Goal: Information Seeking & Learning: Learn about a topic

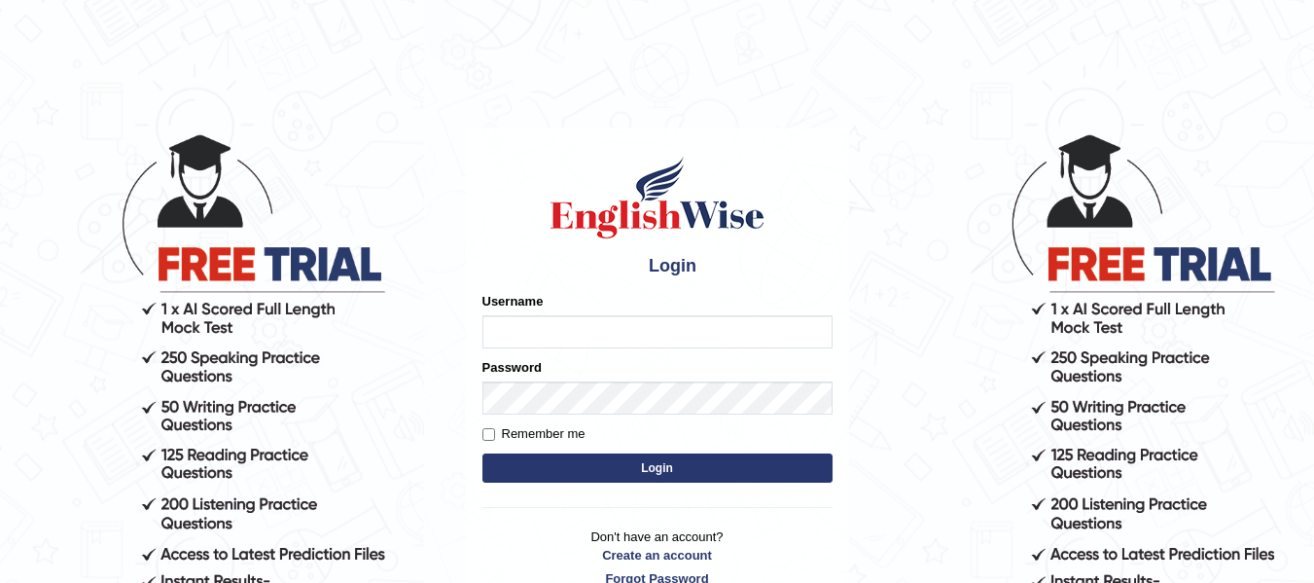
click at [658, 311] on div "Username" at bounding box center [657, 320] width 350 height 56
click at [666, 326] on input "Username" at bounding box center [657, 331] width 350 height 33
type input "0424525890"
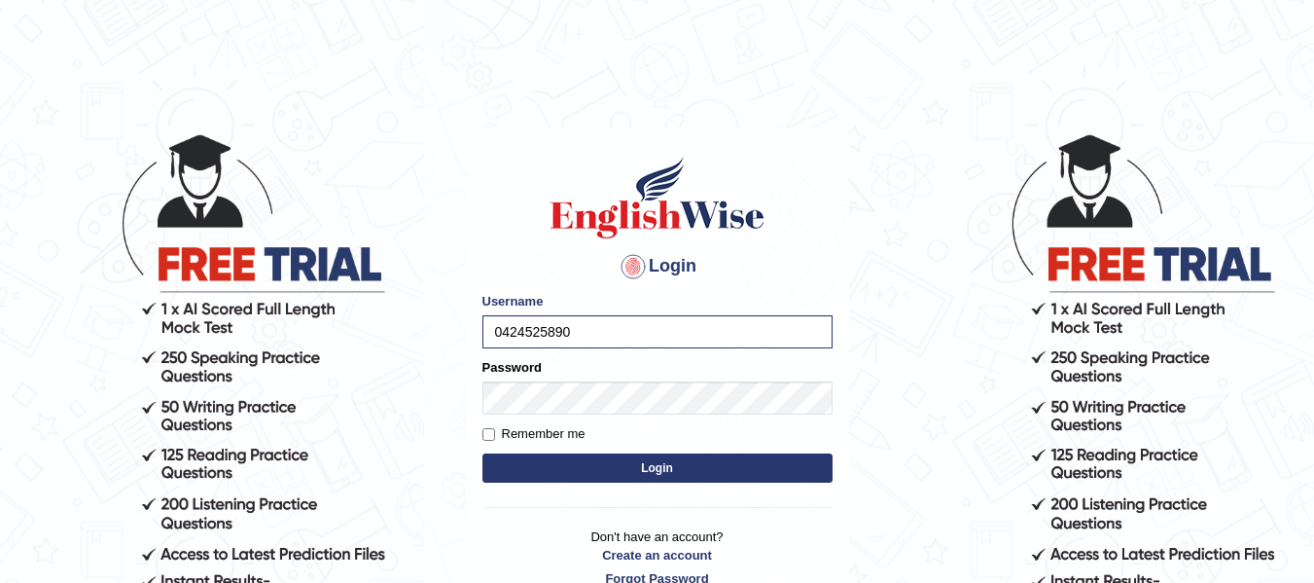
click at [625, 460] on button "Login" at bounding box center [657, 467] width 350 height 29
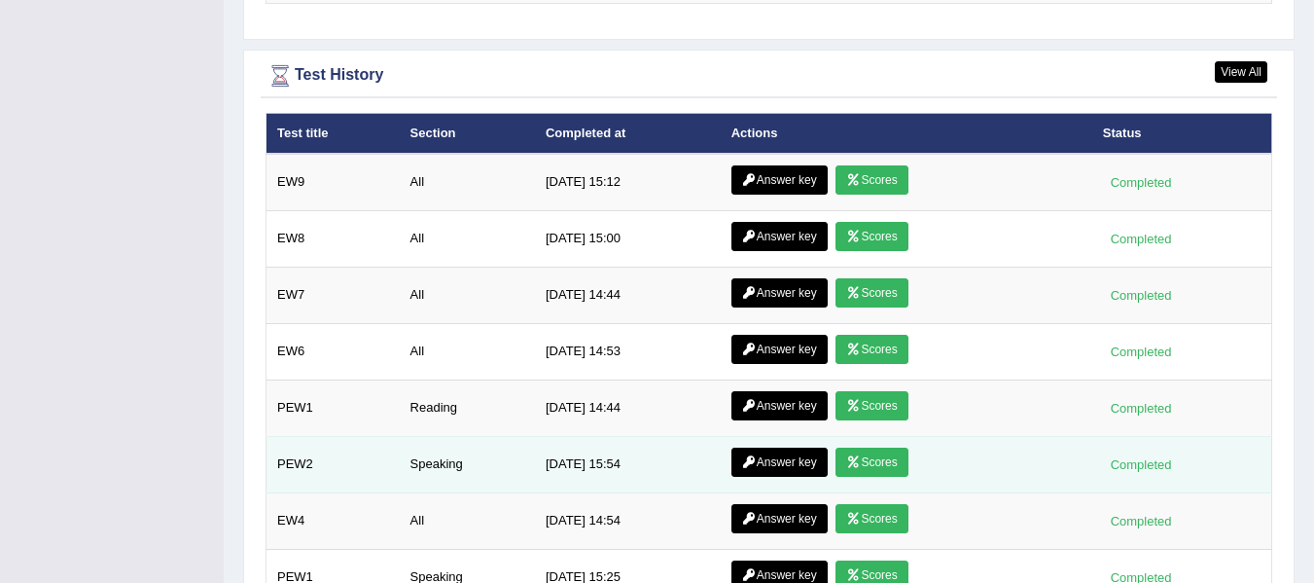
scroll to position [2788, 0]
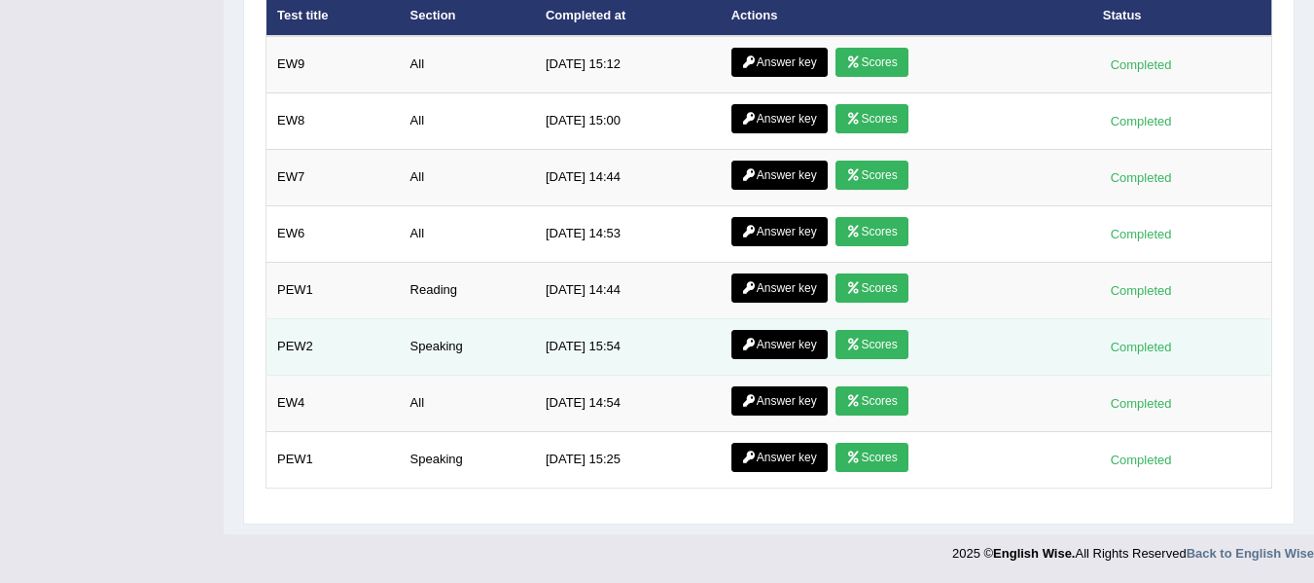
click at [954, 471] on td "Answer key Scores" at bounding box center [907, 460] width 372 height 56
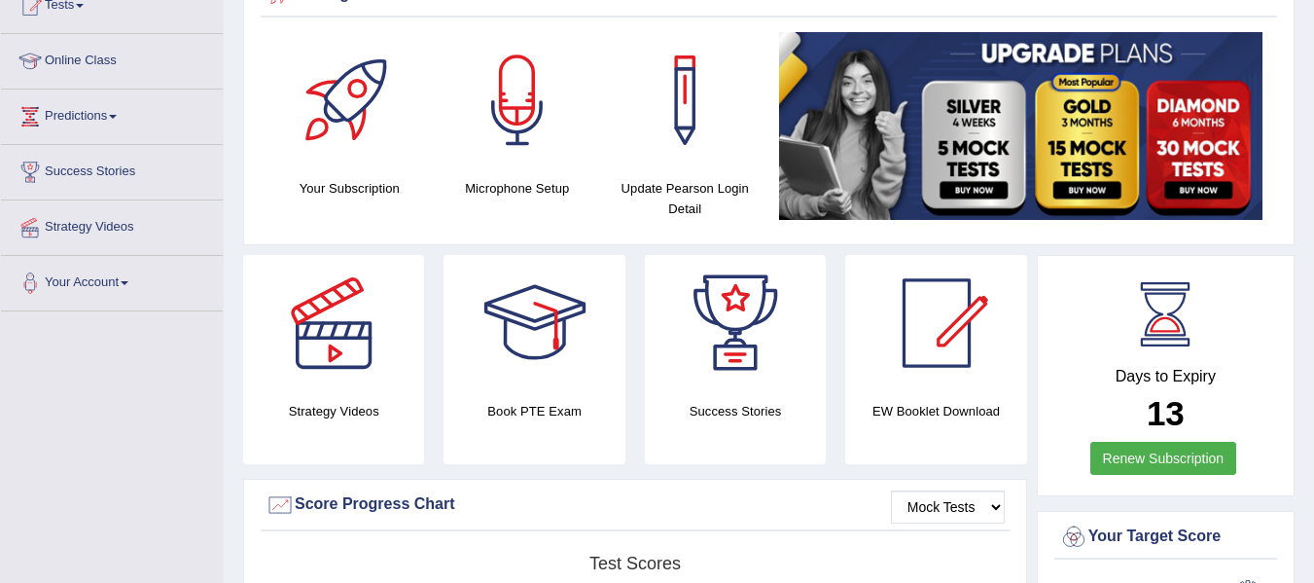
scroll to position [0, 0]
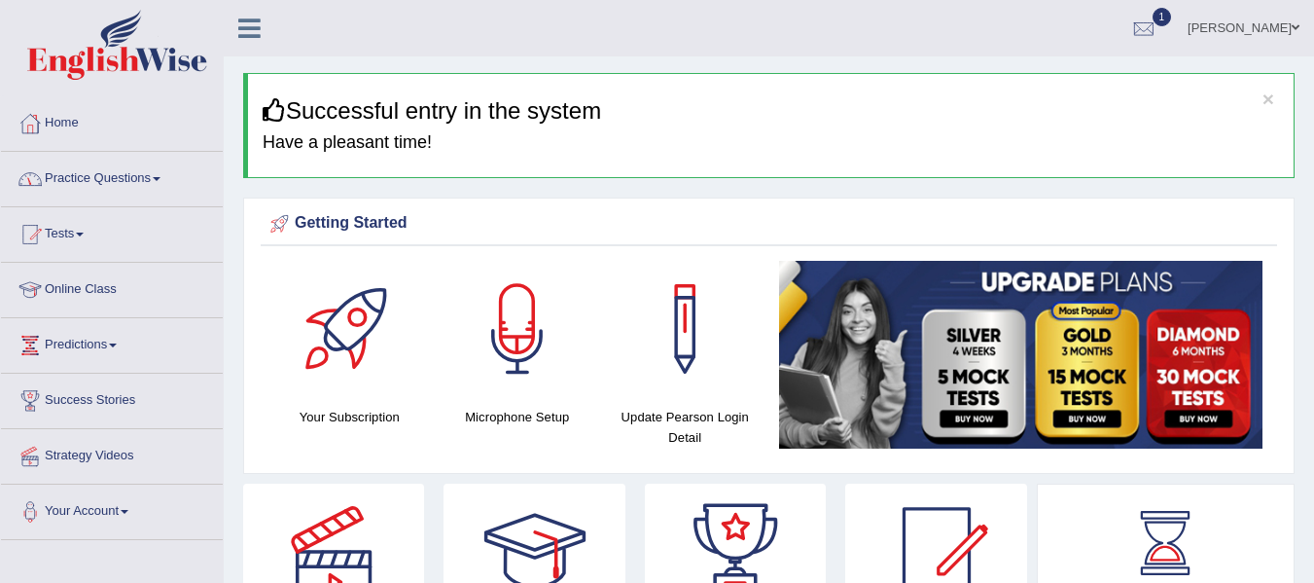
click at [141, 181] on link "Practice Questions" at bounding box center [112, 176] width 222 height 49
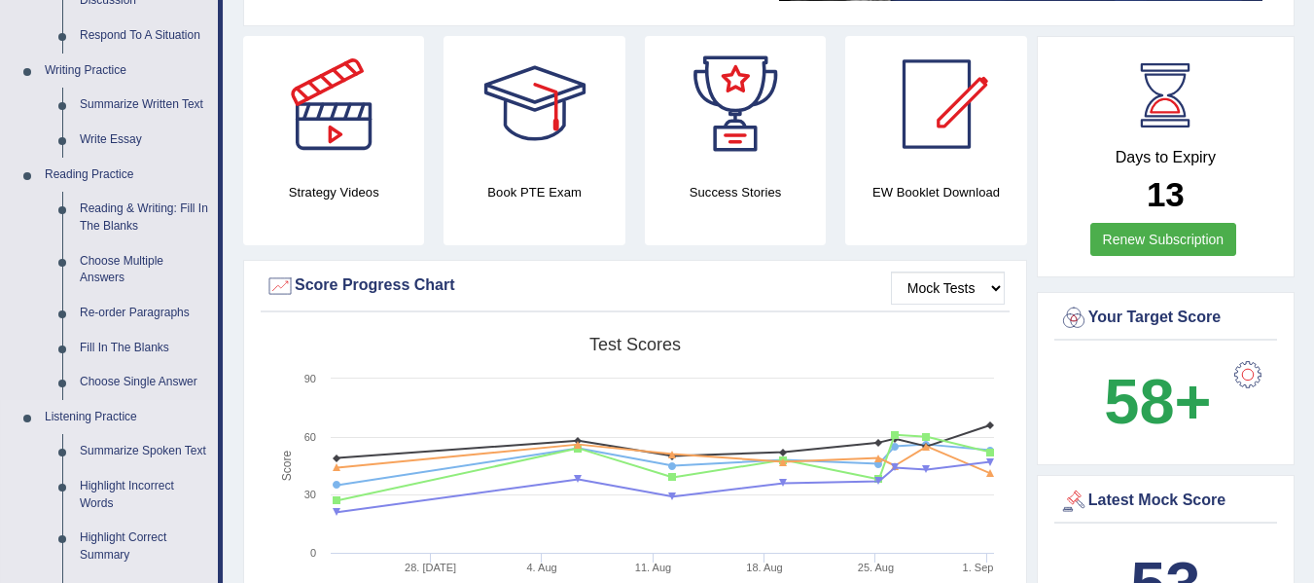
scroll to position [446, 0]
click at [109, 218] on link "Reading & Writing: Fill In The Blanks" at bounding box center [144, 219] width 147 height 52
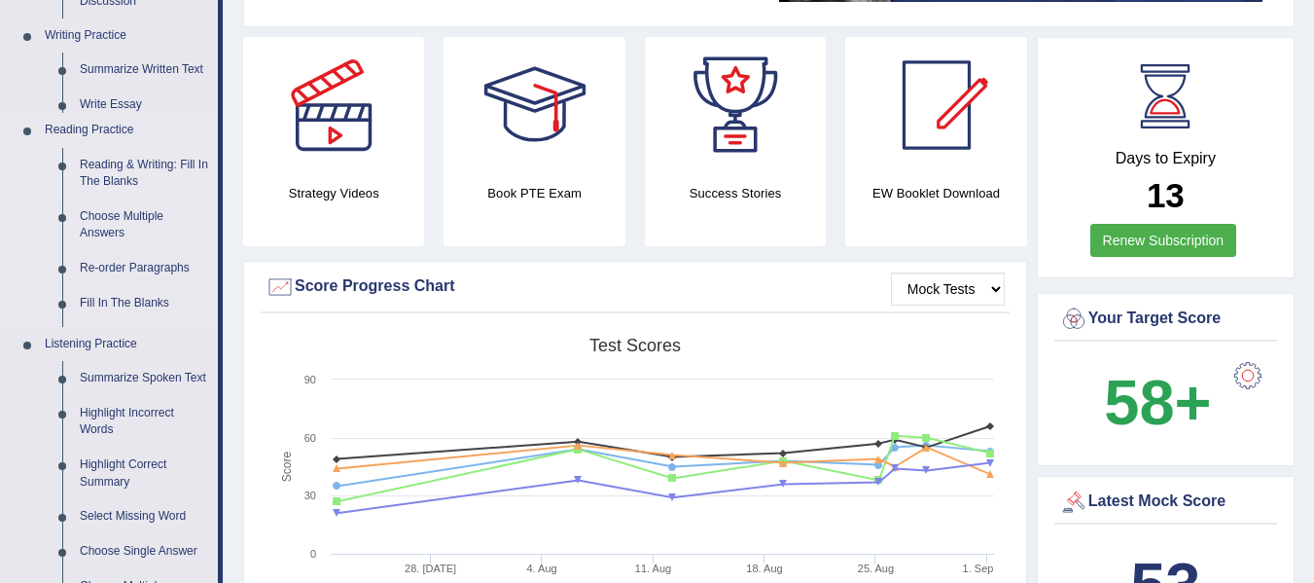
click at [109, 218] on ul "Speaking Practice Read Aloud Repeat Sentence Describe Image Re-tell Lecture Ans…" at bounding box center [109, 202] width 217 height 884
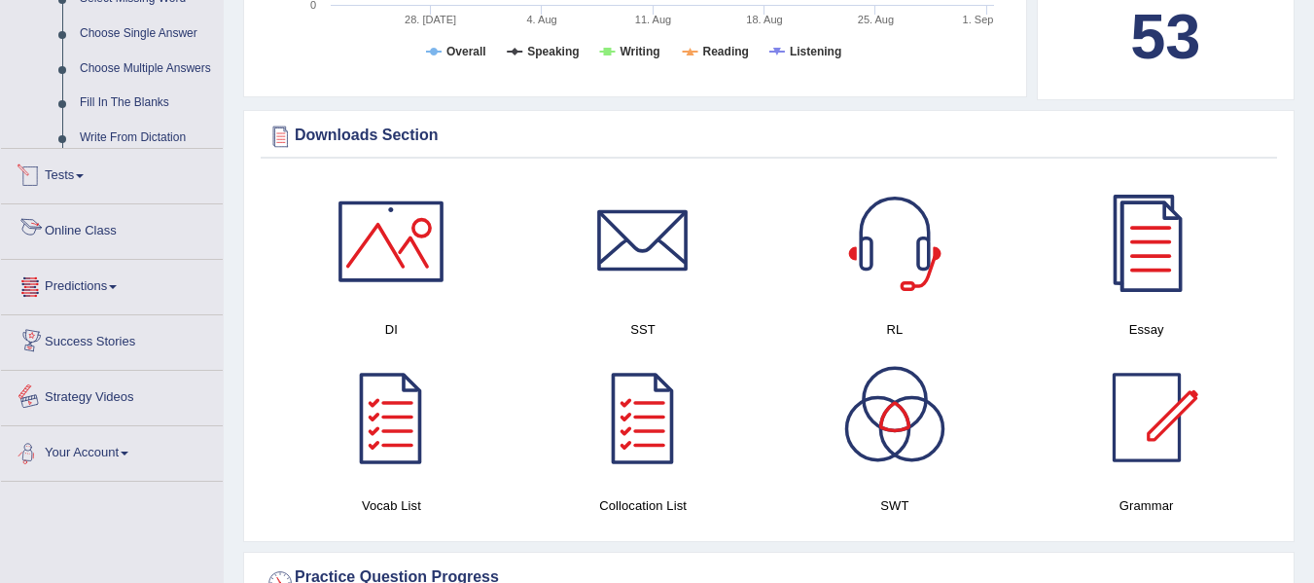
scroll to position [586, 0]
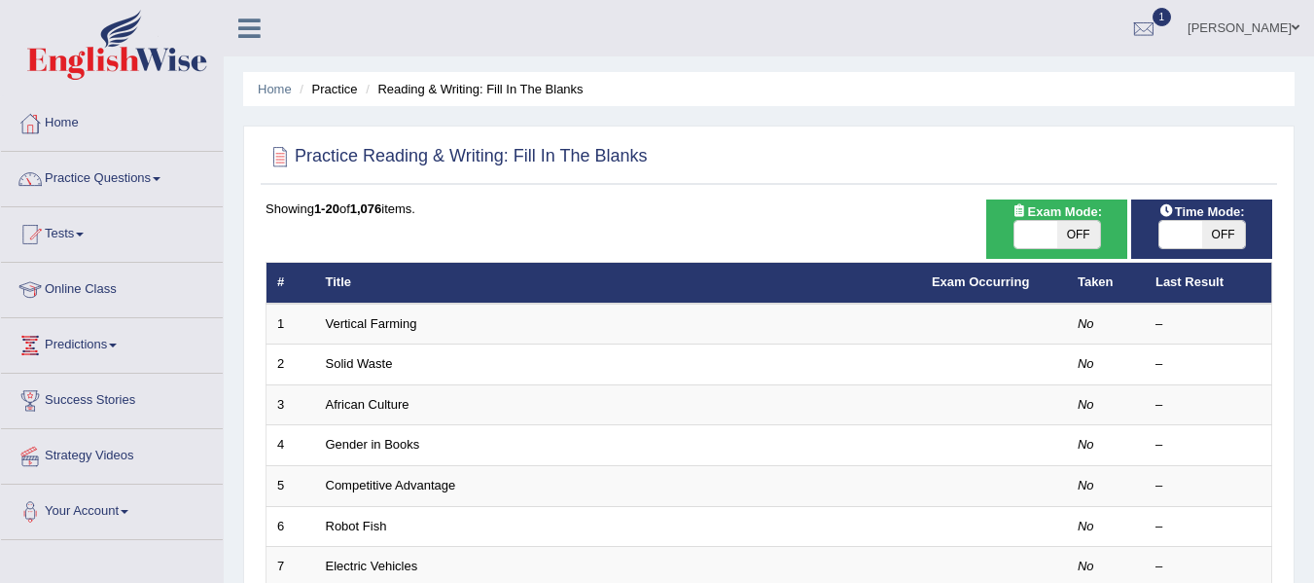
click at [1072, 247] on span "OFF" at bounding box center [1078, 234] width 43 height 27
checkbox input "true"
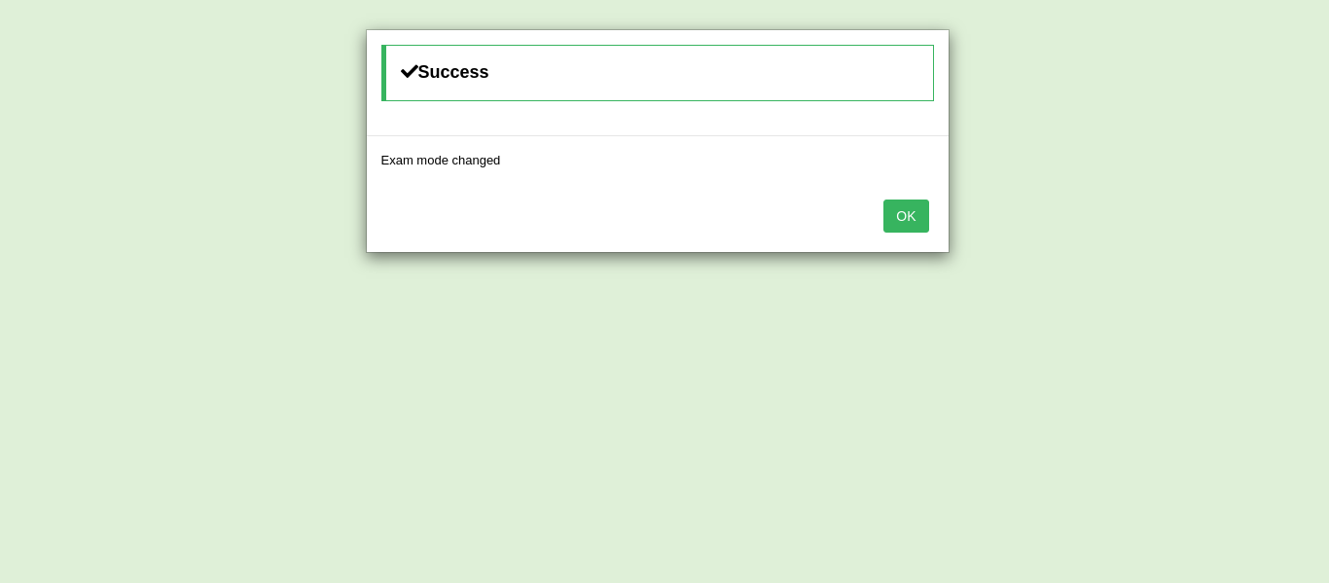
click at [917, 214] on button "OK" at bounding box center [905, 215] width 45 height 33
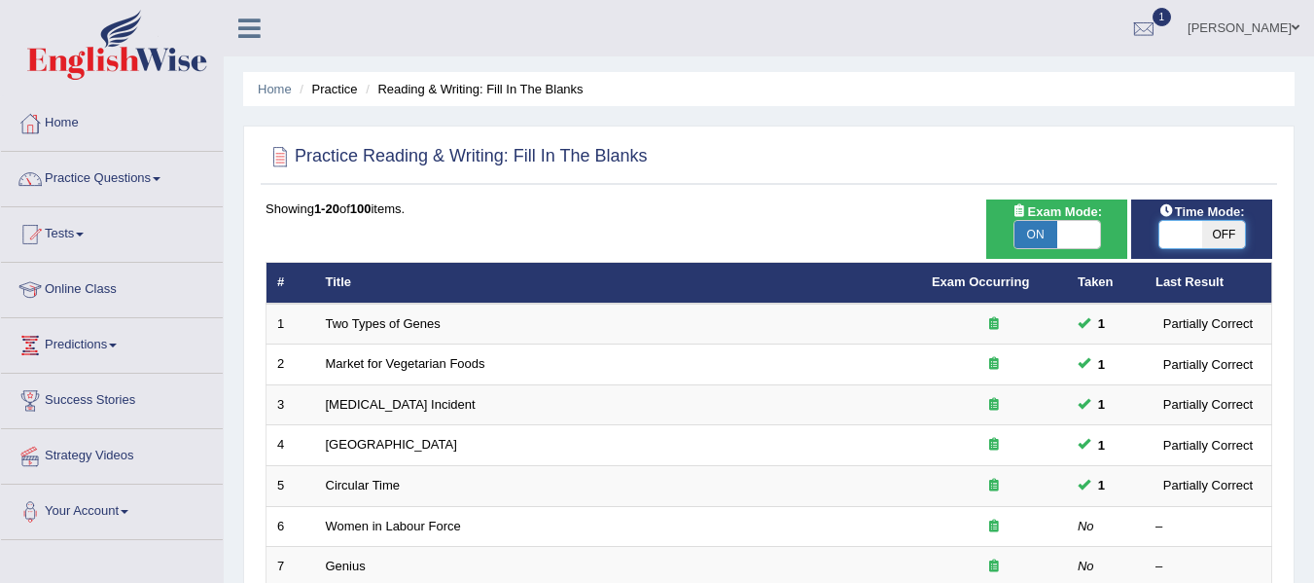
click at [1175, 231] on span at bounding box center [1180, 234] width 43 height 27
checkbox input "true"
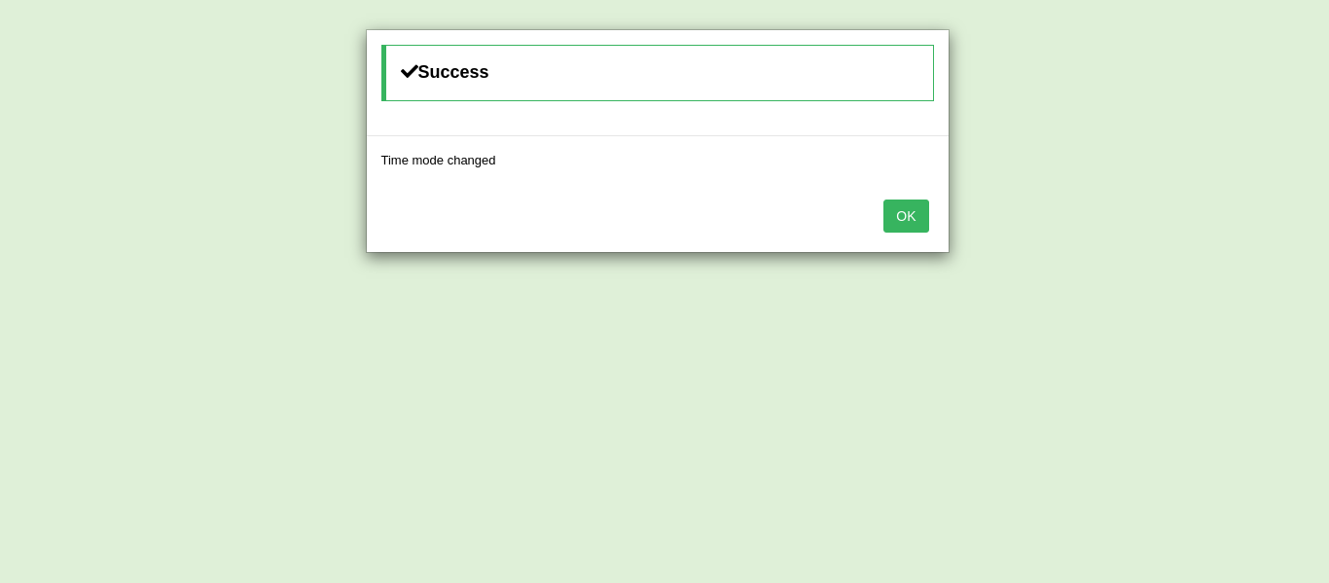
click at [908, 205] on button "OK" at bounding box center [905, 215] width 45 height 33
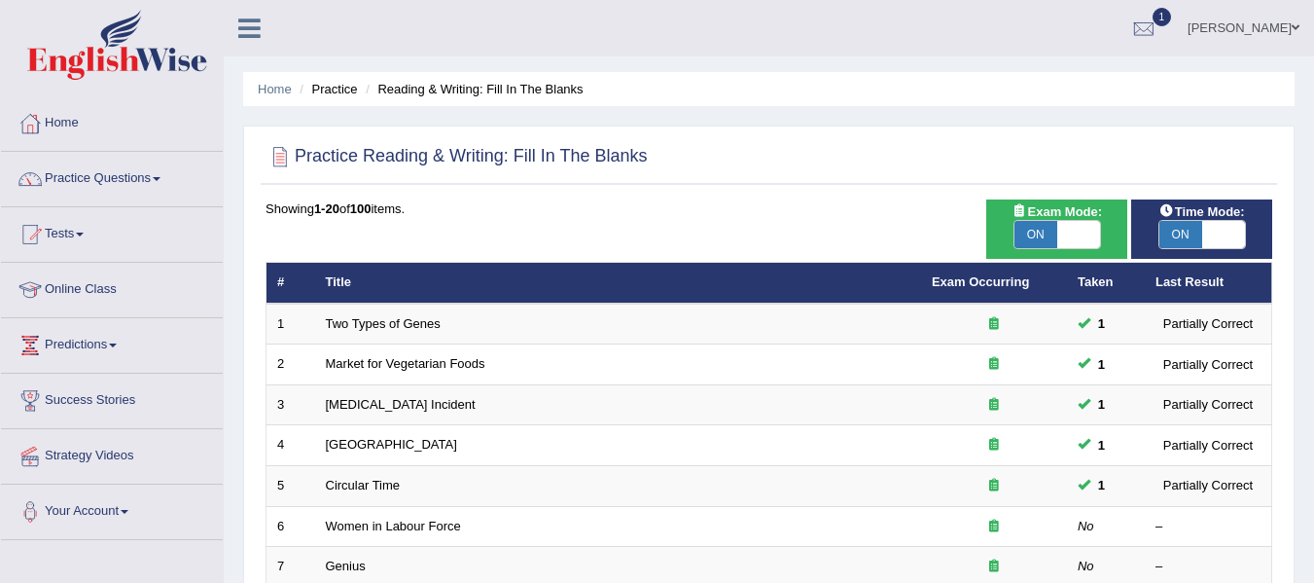
scroll to position [93, 0]
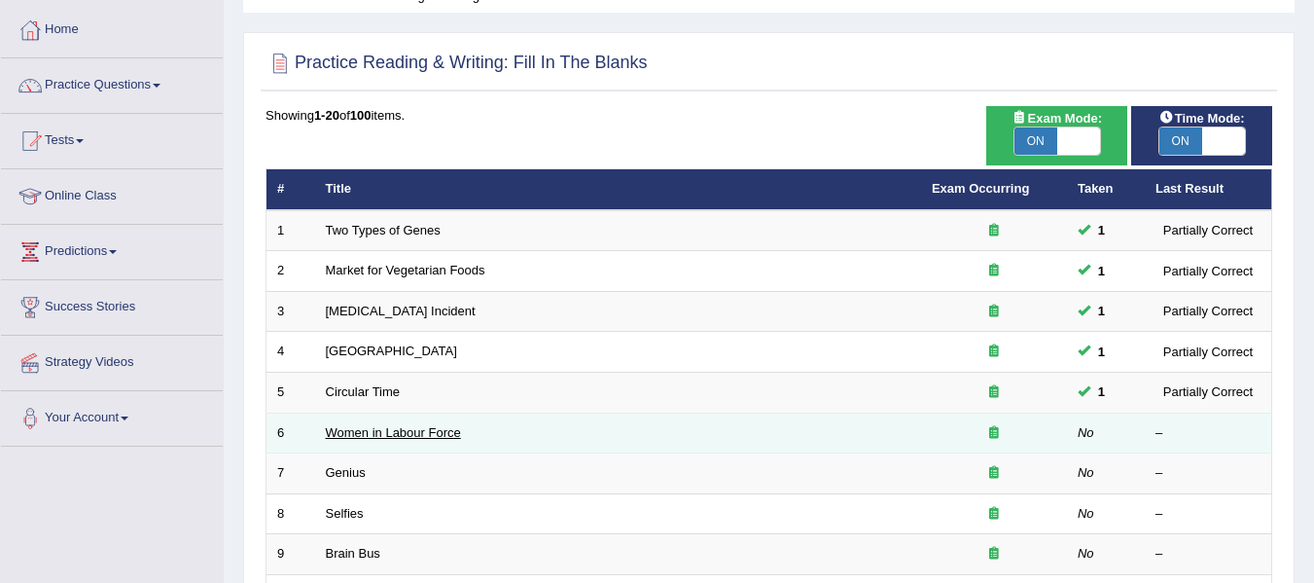
click at [384, 435] on link "Women in Labour Force" at bounding box center [393, 432] width 135 height 15
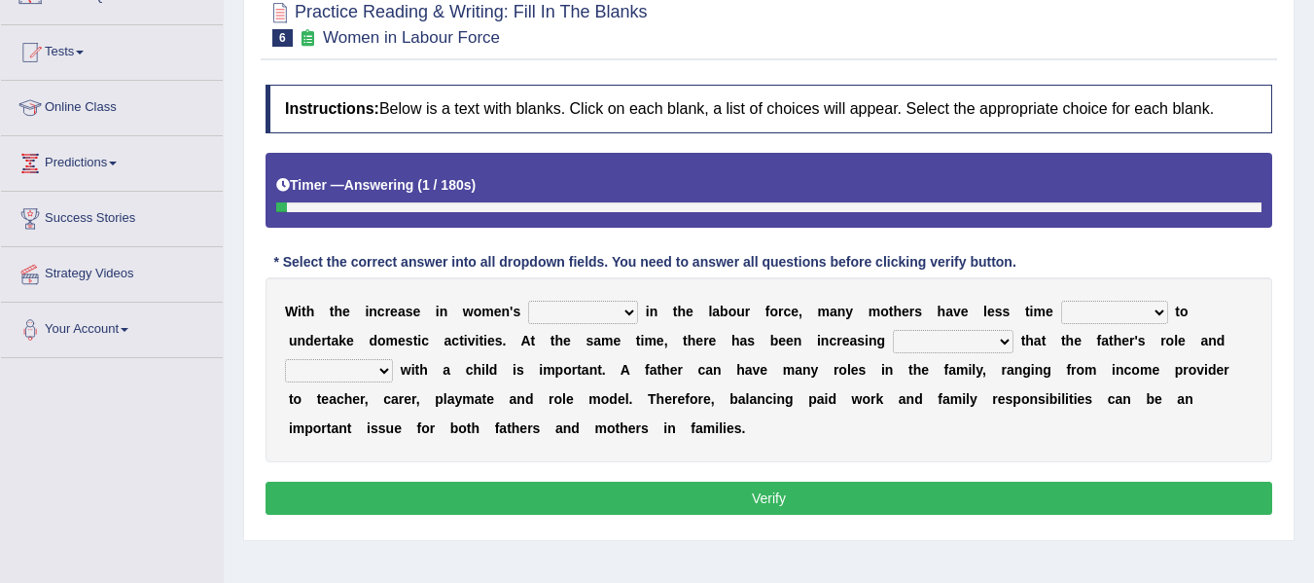
scroll to position [183, 0]
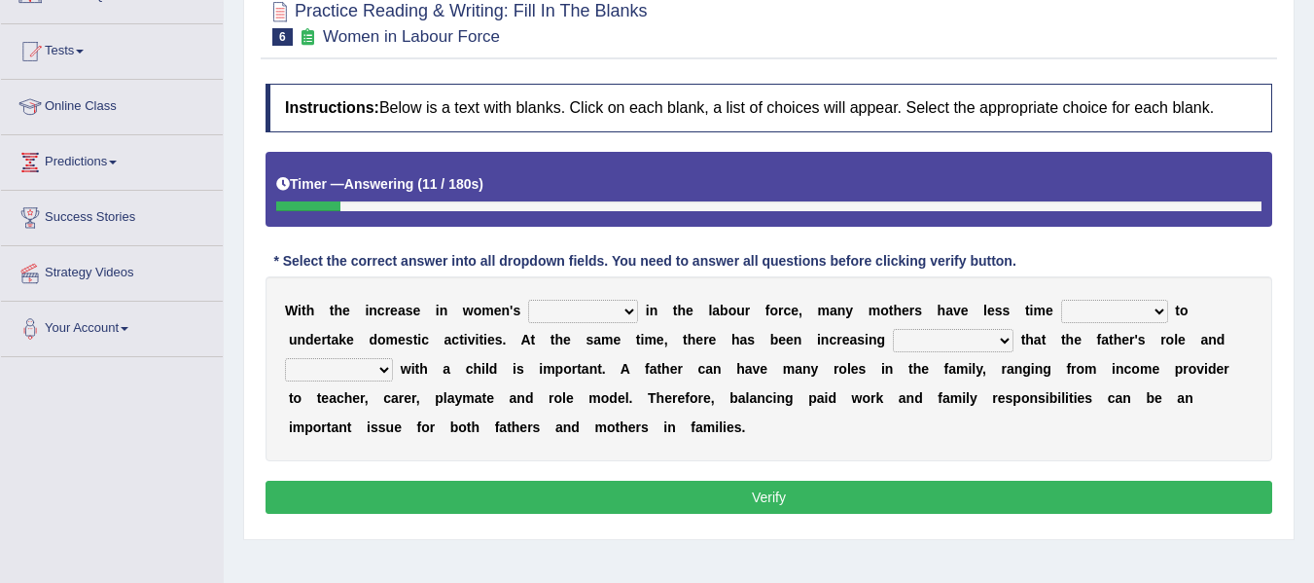
click at [630, 318] on select "attendance substitution participation definition" at bounding box center [583, 311] width 110 height 23
click at [836, 461] on div "W i t h t h e i n c r e a s e i n w o m e n ' s attendance substitution partici…" at bounding box center [769, 368] width 1007 height 185
click at [1112, 309] on select "available related consumable useful" at bounding box center [1114, 311] width 107 height 23
select select "consumable"
click at [1061, 300] on select "available related consumable useful" at bounding box center [1114, 311] width 107 height 23
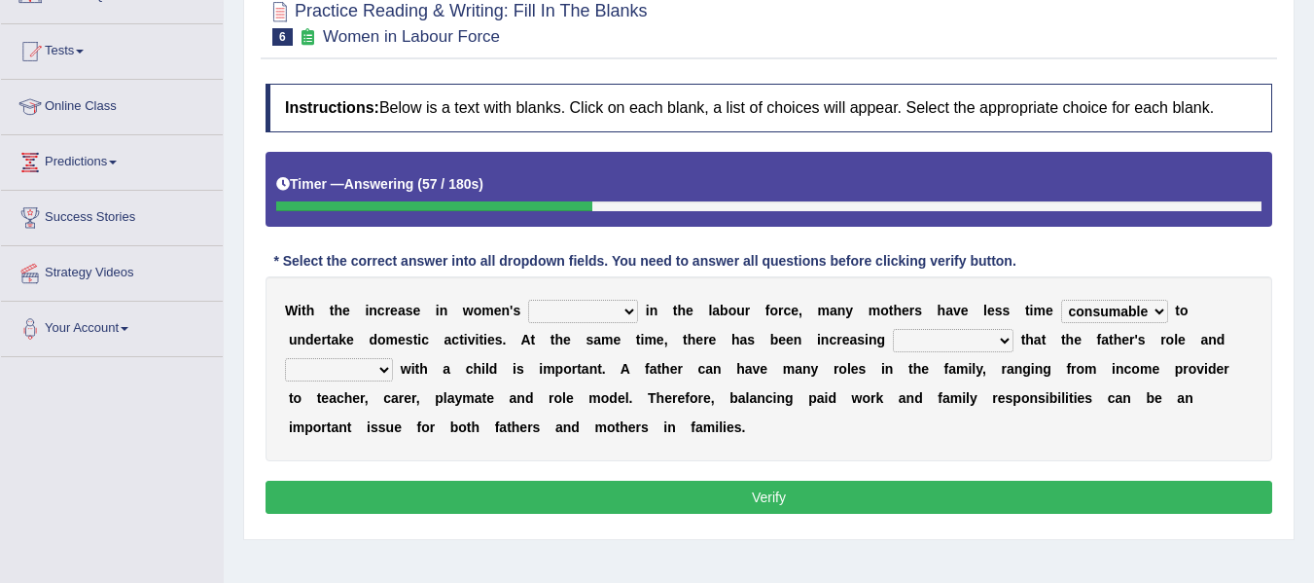
click at [934, 342] on select "recognition discrimination resolution recreation" at bounding box center [953, 340] width 121 height 23
click at [893, 329] on select "recognition discrimination resolution recreation" at bounding box center [953, 340] width 121 height 23
click at [937, 335] on select "recognition discrimination resolution recreation" at bounding box center [953, 340] width 121 height 23
select select "recognition"
click at [893, 329] on select "recognition discrimination resolution recreation" at bounding box center [953, 340] width 121 height 23
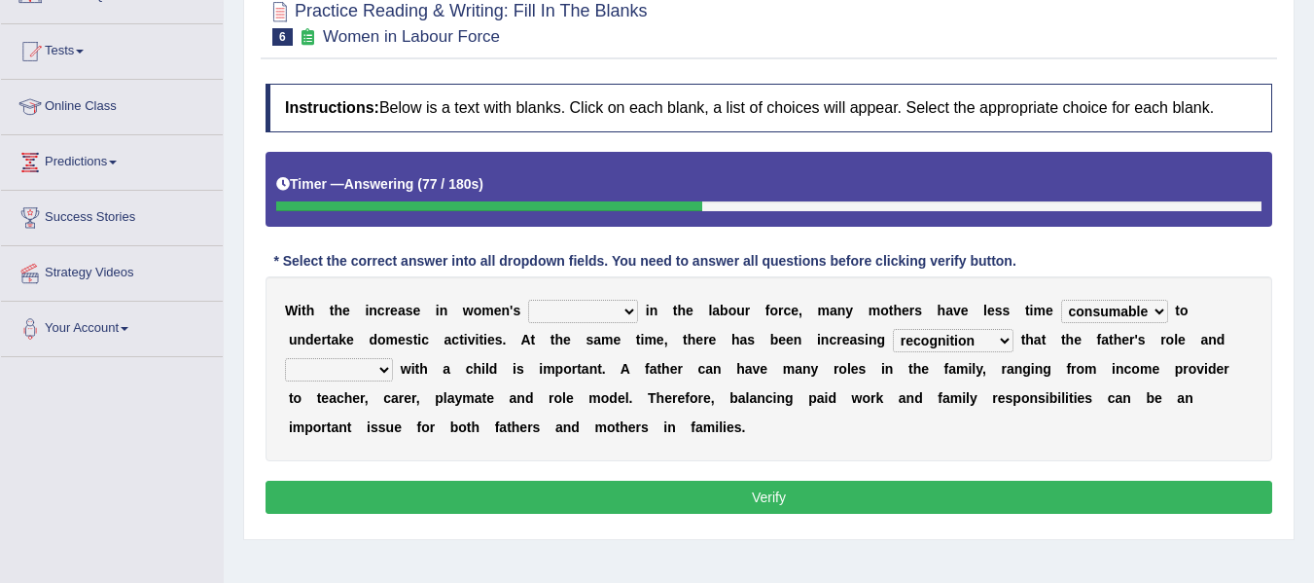
click at [337, 372] on select "scholarship realtionship worship employment" at bounding box center [339, 369] width 108 height 23
select select "employment"
click at [285, 358] on select "scholarship realtionship worship employment" at bounding box center [339, 369] width 108 height 23
click at [588, 319] on select "attendance substitution participation definition" at bounding box center [583, 311] width 110 height 23
select select "participation"
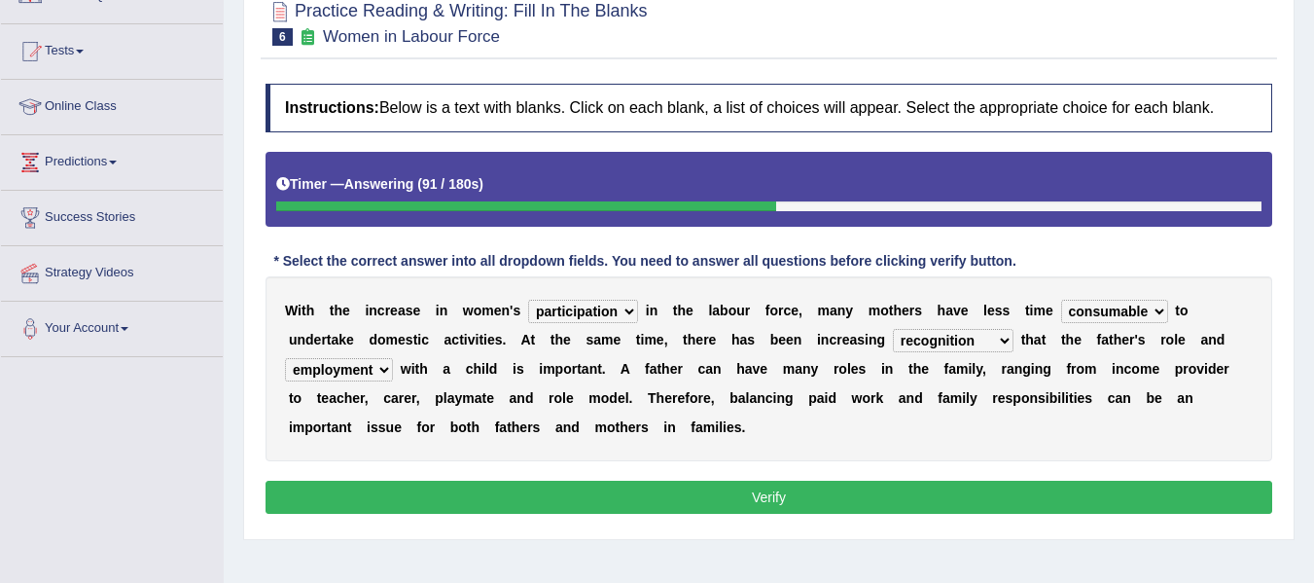
click at [528, 300] on select "attendance substitution participation definition" at bounding box center [583, 311] width 110 height 23
click at [592, 494] on button "Verify" at bounding box center [769, 496] width 1007 height 33
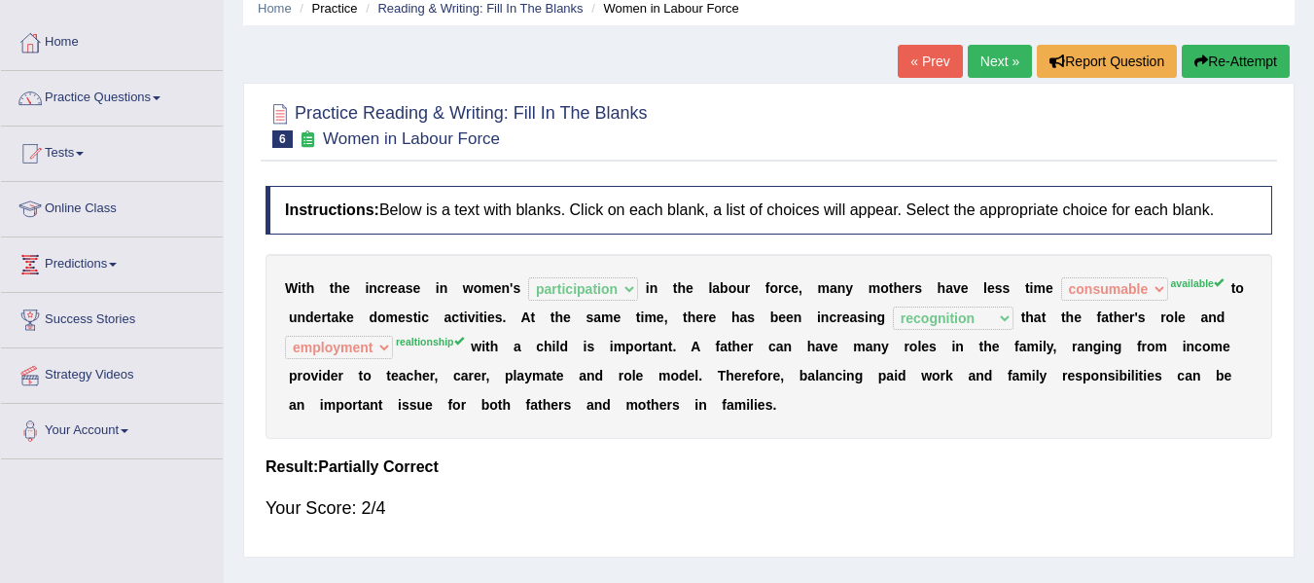
scroll to position [78, 0]
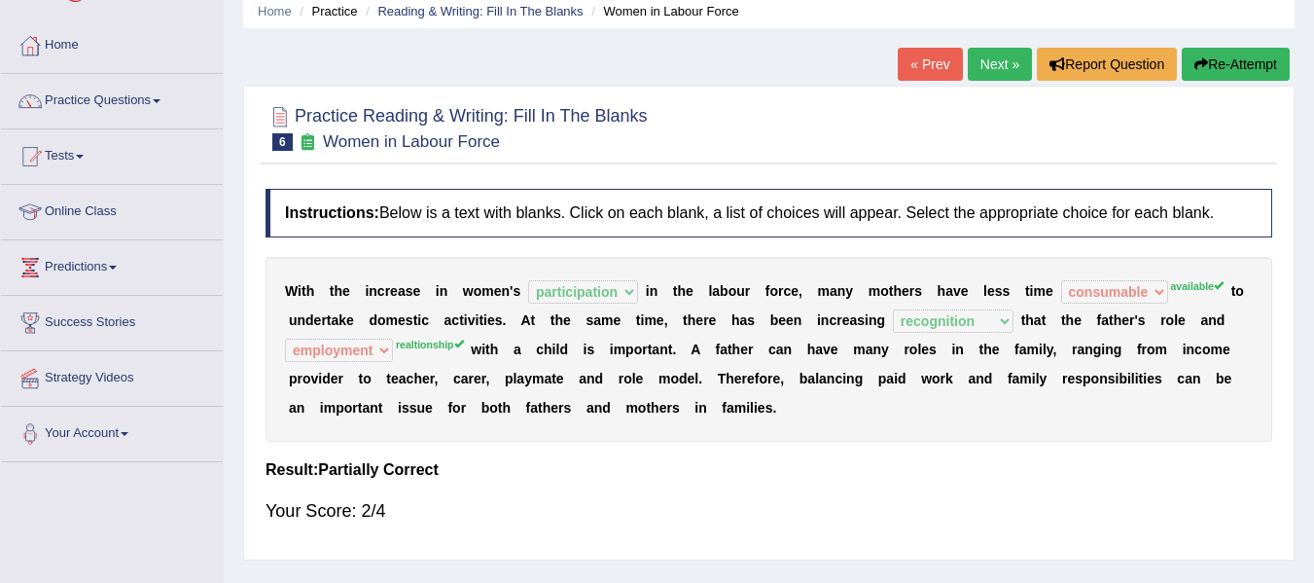
click at [982, 60] on link "Next »" at bounding box center [1000, 64] width 64 height 33
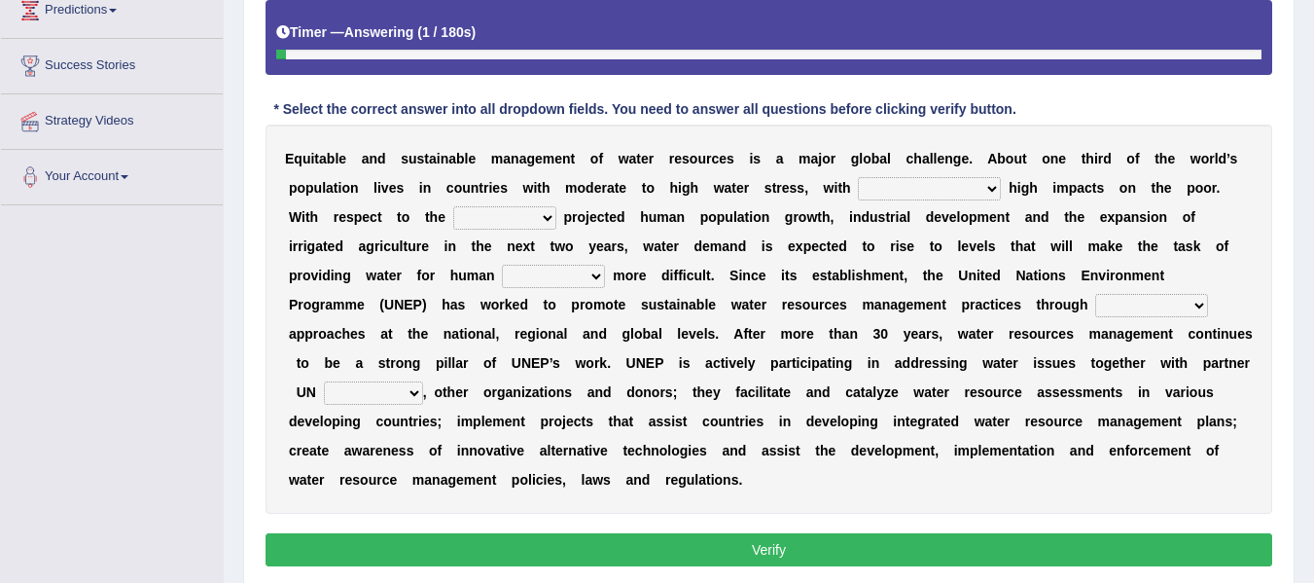
scroll to position [336, 0]
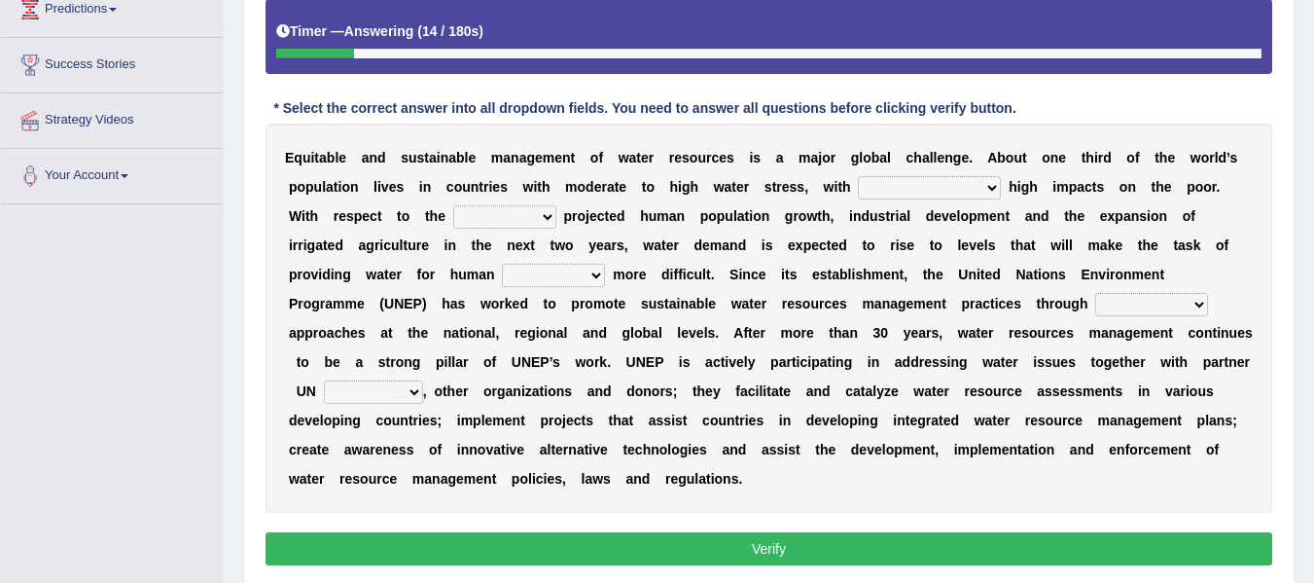
click at [904, 194] on select "proportionately disproportionaley largely evenly" at bounding box center [929, 187] width 143 height 23
select select "proportionately"
click at [858, 176] on select "proportionately disproportionaley largely evenly" at bounding box center [929, 187] width 143 height 23
click at [500, 209] on select "substitute reactionary sustenance current" at bounding box center [504, 216] width 103 height 23
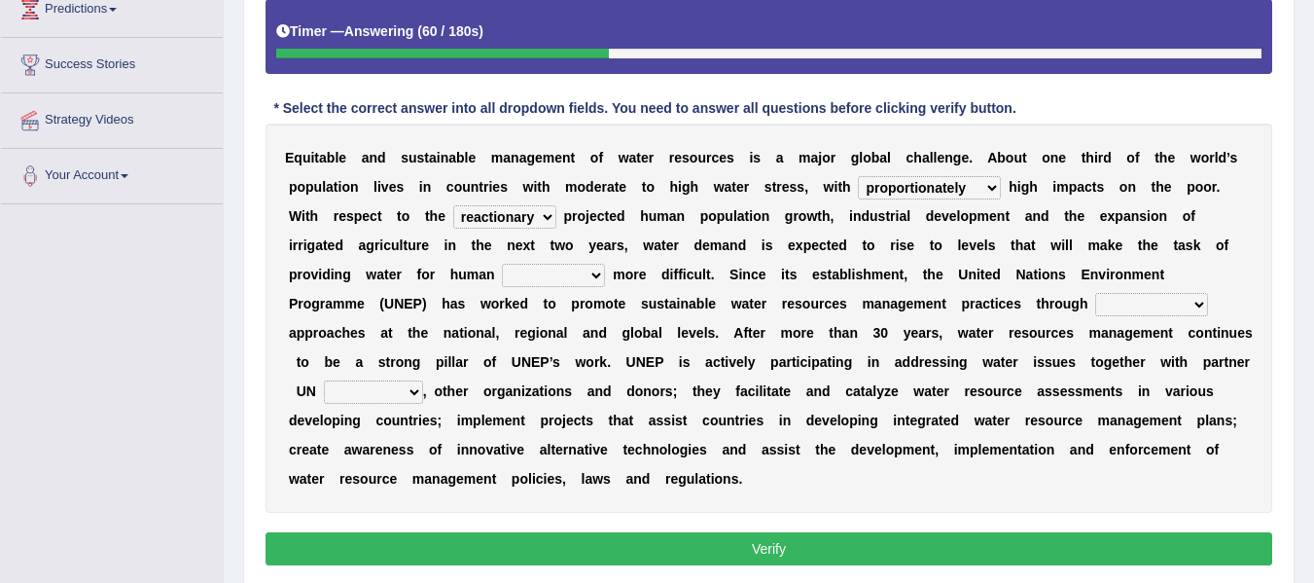
click at [453, 205] on select "substitute reactionary sustenance current" at bounding box center [504, 216] width 103 height 23
click at [502, 203] on div "E q u i t a b l e a n d s u s t a i n a b l e m a n a g e m e n t o f w a t e r…" at bounding box center [769, 318] width 1007 height 389
click at [507, 221] on select "substitute reactionary sustenance current" at bounding box center [504, 216] width 103 height 23
select select "current"
click at [453, 205] on select "substitute reactionary sustenance current" at bounding box center [504, 216] width 103 height 23
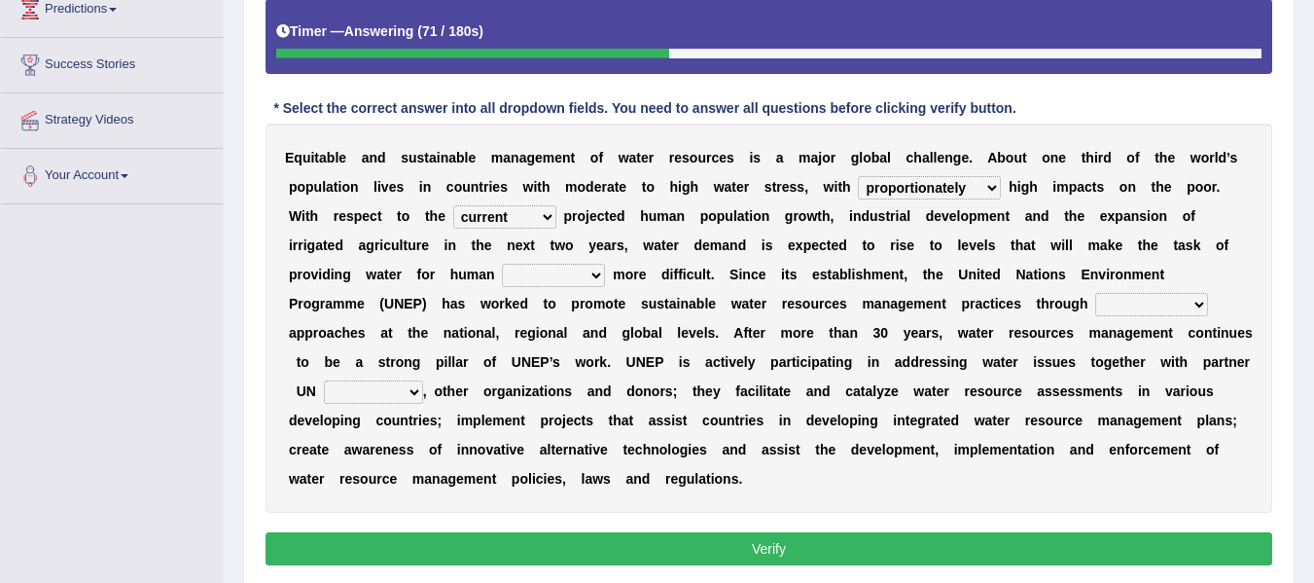
click at [561, 266] on select "sustenance substitute substance sustainable" at bounding box center [553, 275] width 103 height 23
select select "sustainable"
click at [502, 264] on select "sustenance substitute substance sustainable" at bounding box center [553, 275] width 103 height 23
click at [1141, 298] on select "opration cooperating collaborative collaborating" at bounding box center [1151, 304] width 113 height 23
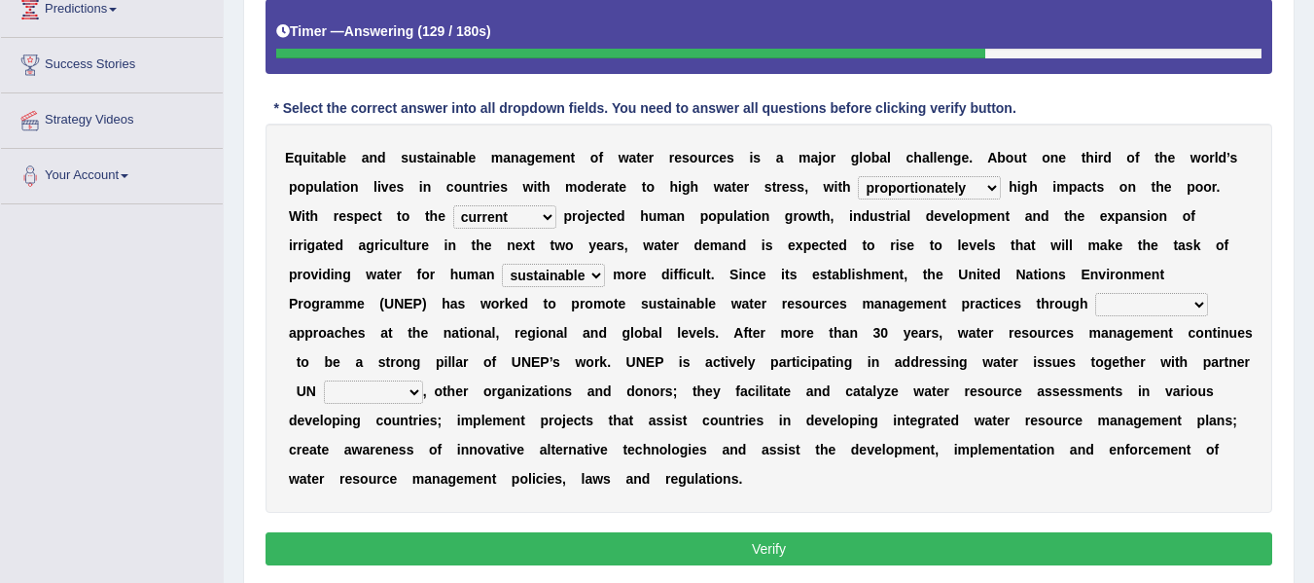
select select "cooperating"
click at [1095, 293] on select "opration cooperating collaborative collaborating" at bounding box center [1151, 304] width 113 height 23
click at [381, 391] on select "sectors agencies factors segements" at bounding box center [373, 391] width 99 height 23
select select "factors"
click at [324, 380] on select "sectors agencies factors segements" at bounding box center [373, 391] width 99 height 23
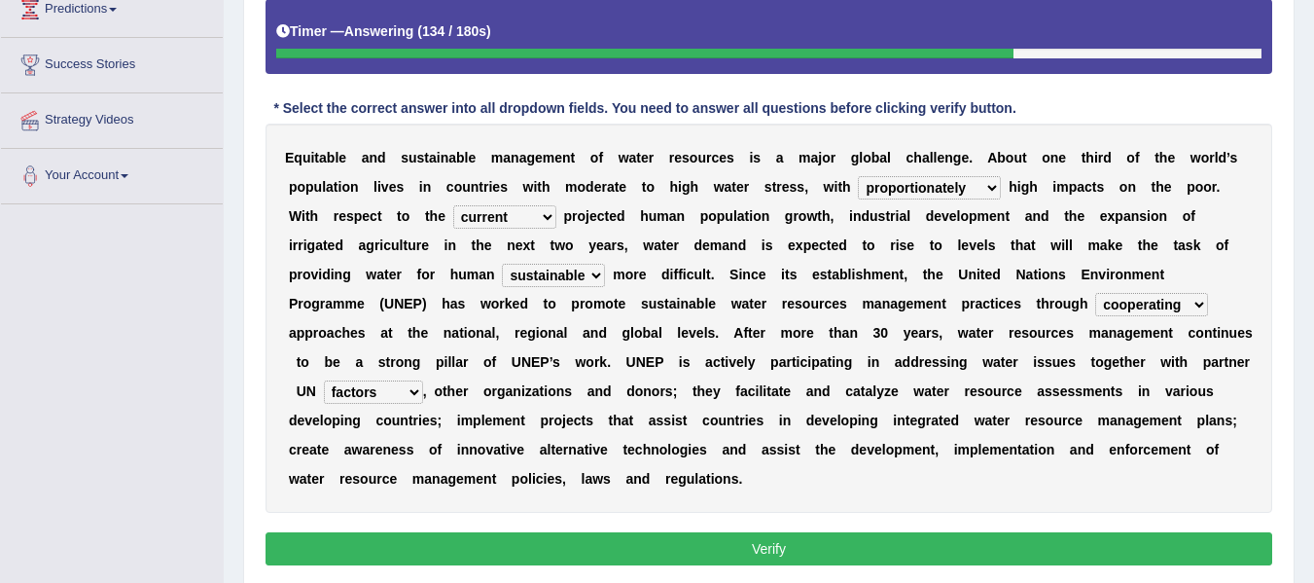
click at [443, 553] on button "Verify" at bounding box center [769, 548] width 1007 height 33
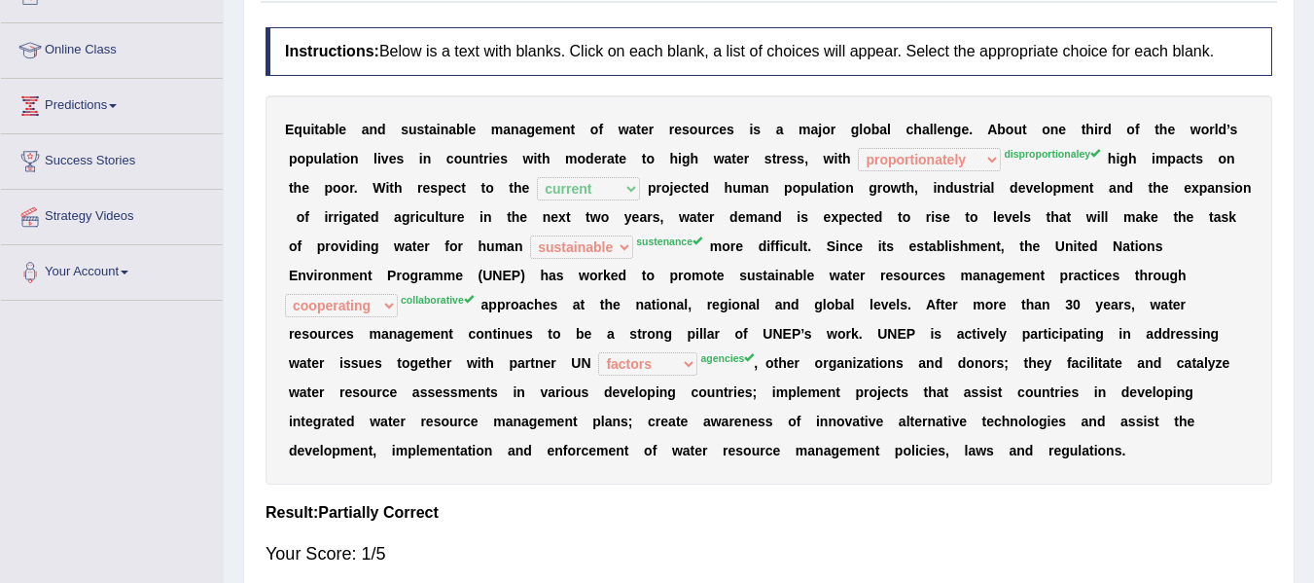
scroll to position [238, 0]
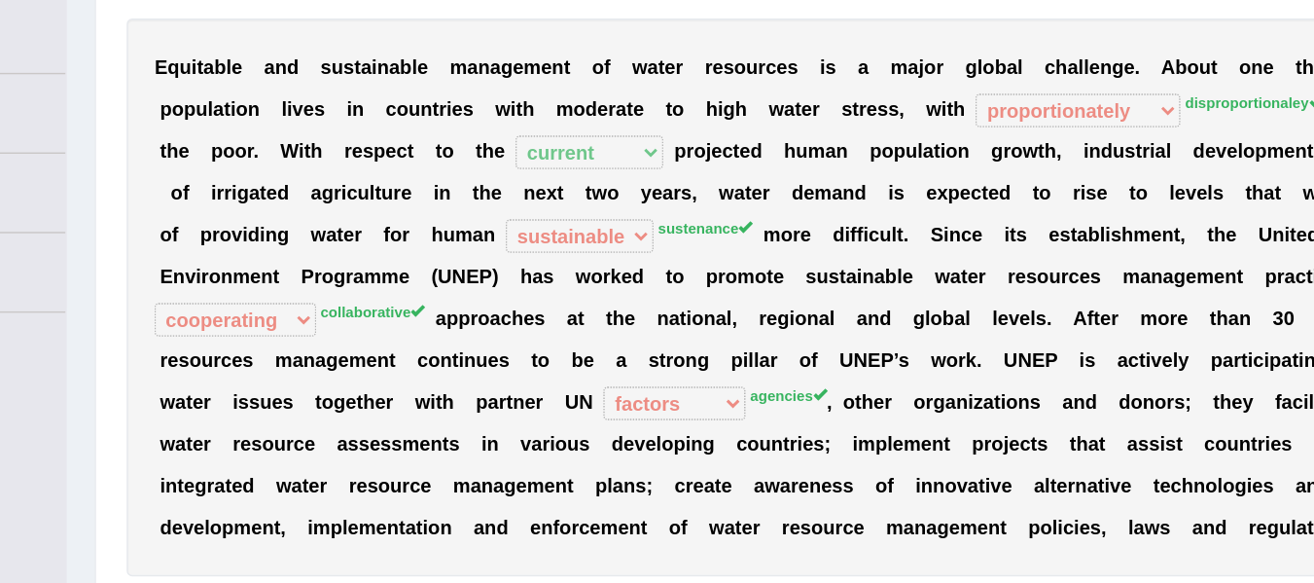
click at [585, 275] on b "w" at bounding box center [584, 276] width 11 height 16
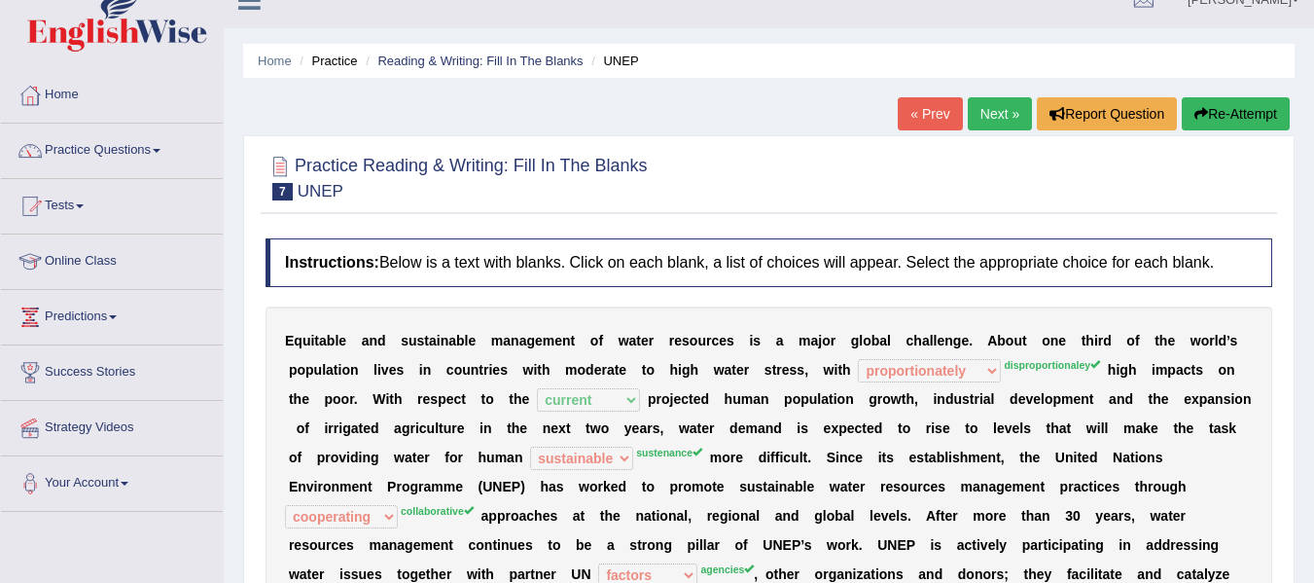
scroll to position [0, 0]
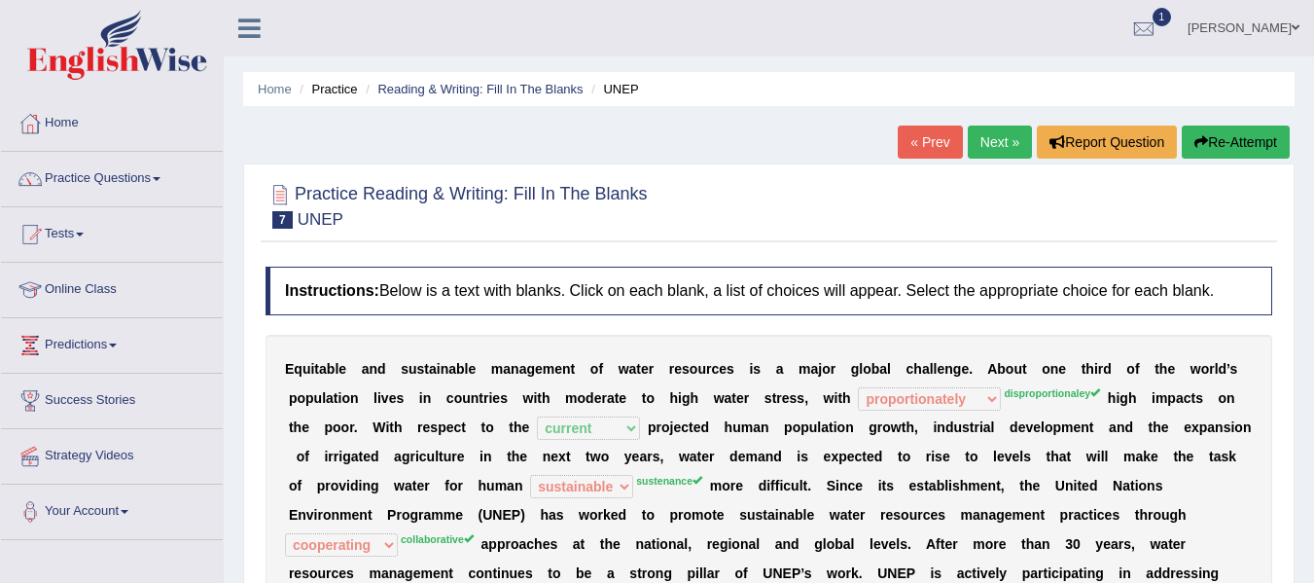
click at [986, 132] on link "Next »" at bounding box center [1000, 141] width 64 height 33
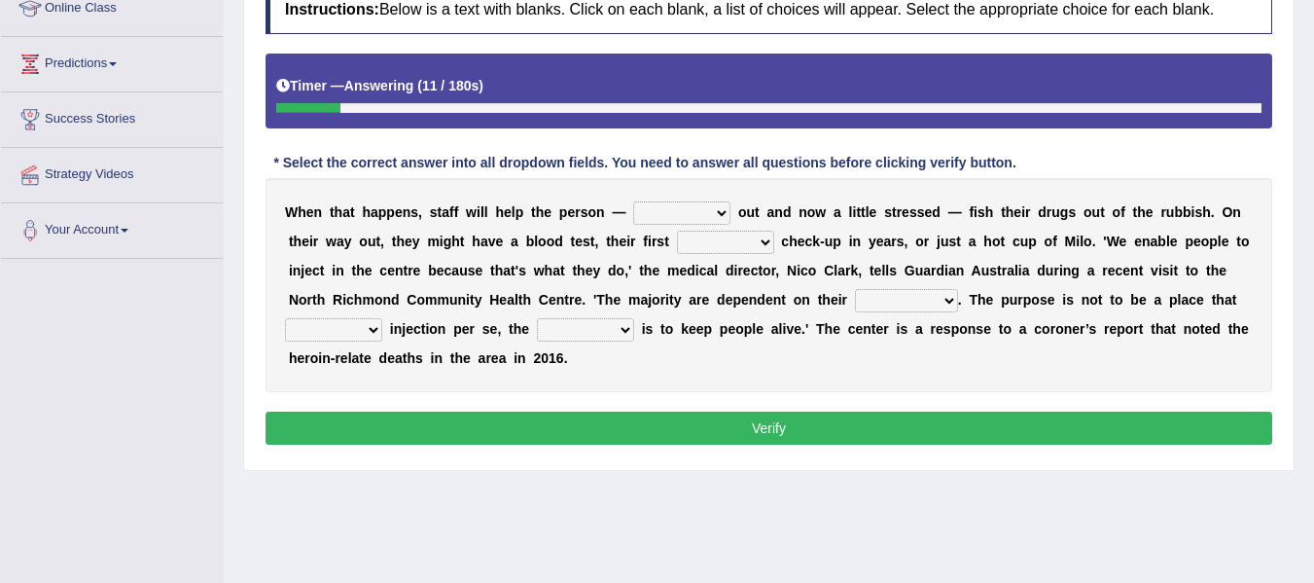
click at [697, 213] on select "stunned strung strong stung" at bounding box center [681, 212] width 97 height 23
select select "stung"
click at [633, 201] on select "stunned strung strong stung" at bounding box center [681, 212] width 97 height 23
click at [1075, 220] on b "s" at bounding box center [1072, 212] width 8 height 16
click at [724, 244] on select "academic dental relative indirect" at bounding box center [725, 242] width 97 height 23
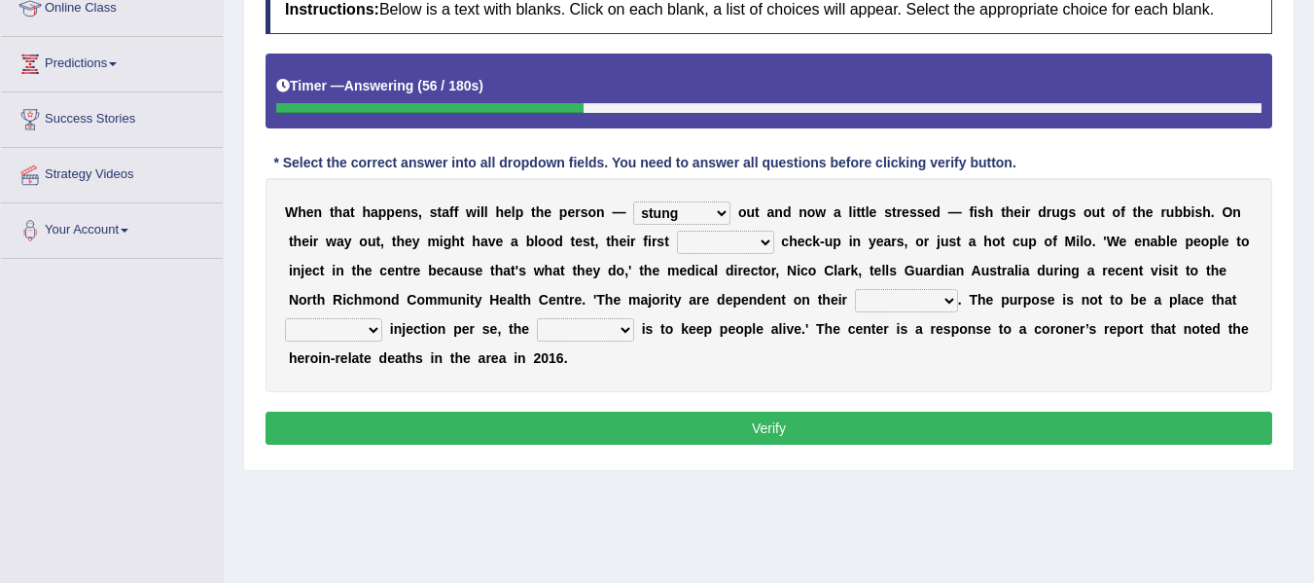
select select "dental"
click at [677, 231] on select "academic dental relative indirect" at bounding box center [725, 242] width 97 height 23
click at [907, 287] on div "W h e n t h a t h a p p e n s , s t a f f w i l l h e l p t h e p e r s o n — s…" at bounding box center [769, 285] width 1007 height 214
click at [910, 299] on select "incomes concerns substances minds" at bounding box center [906, 300] width 103 height 23
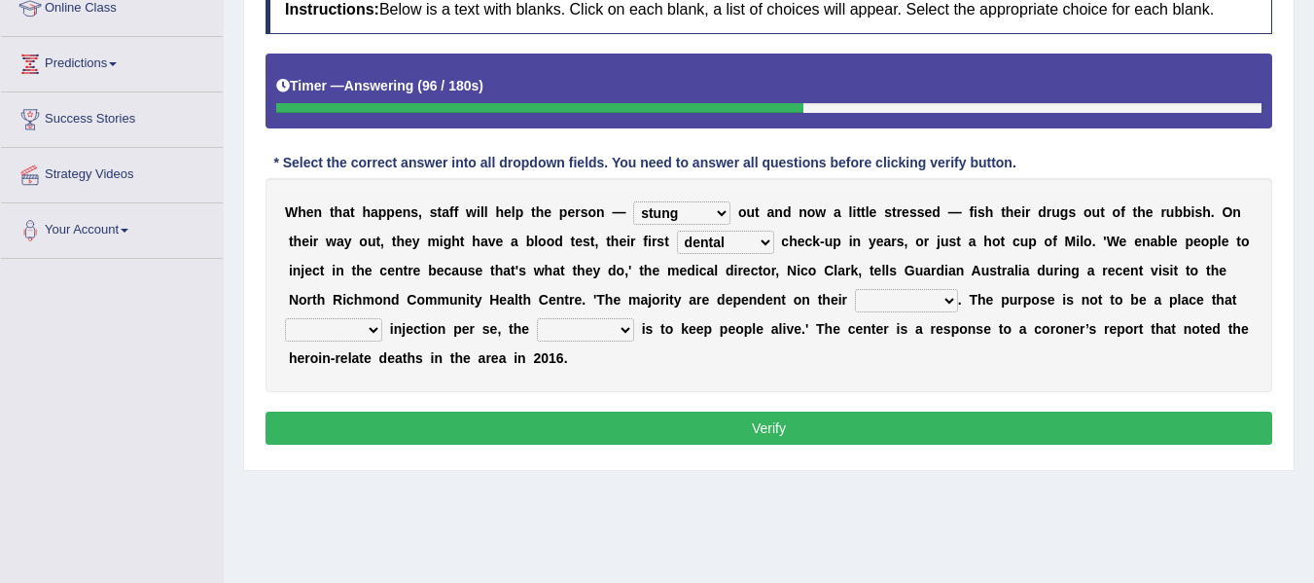
select select "concerns"
click at [855, 289] on select "incomes concerns substances minds" at bounding box center [906, 300] width 103 height 23
click at [334, 326] on select "patronizes disallows funds facilitates" at bounding box center [333, 329] width 97 height 23
select select "disallows"
click at [285, 318] on select "patronizes disallows funds facilitates" at bounding box center [333, 329] width 97 height 23
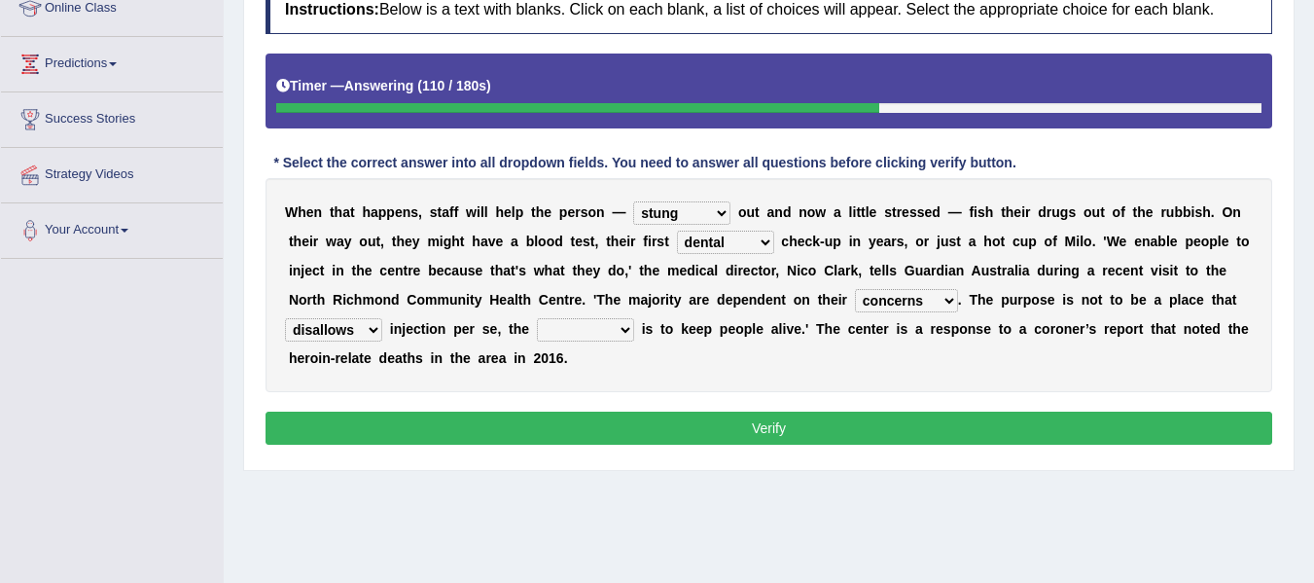
click at [578, 333] on select "reciprocity risk effect purpose" at bounding box center [585, 329] width 97 height 23
select select "risk"
click at [537, 318] on select "reciprocity risk effect purpose" at bounding box center [585, 329] width 97 height 23
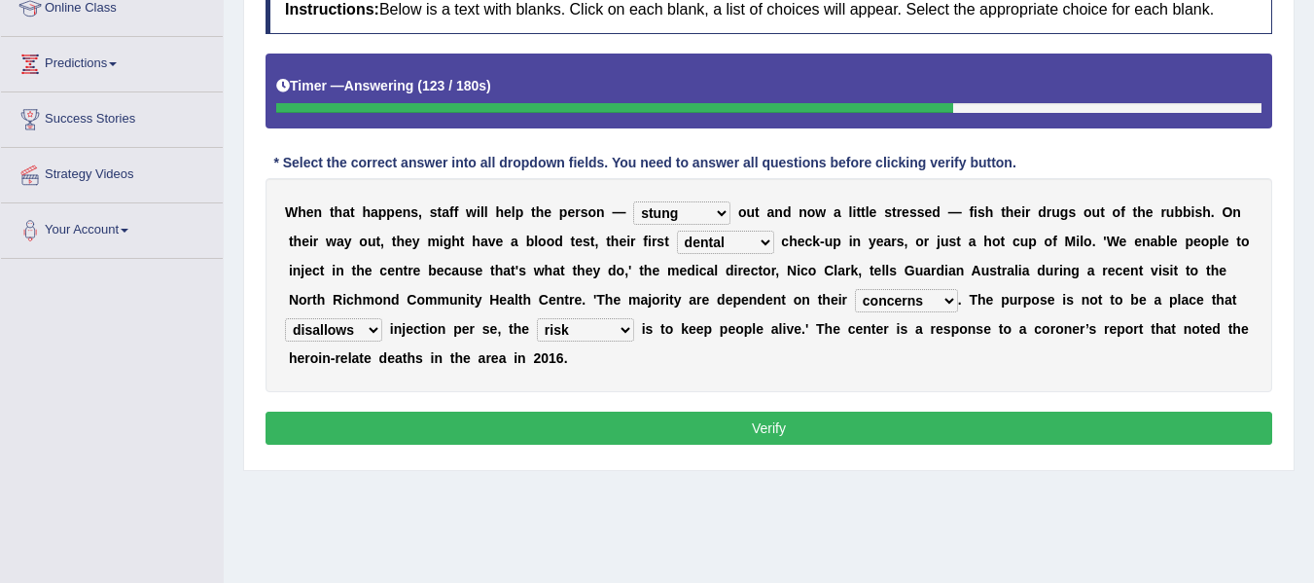
click at [570, 427] on button "Verify" at bounding box center [769, 427] width 1007 height 33
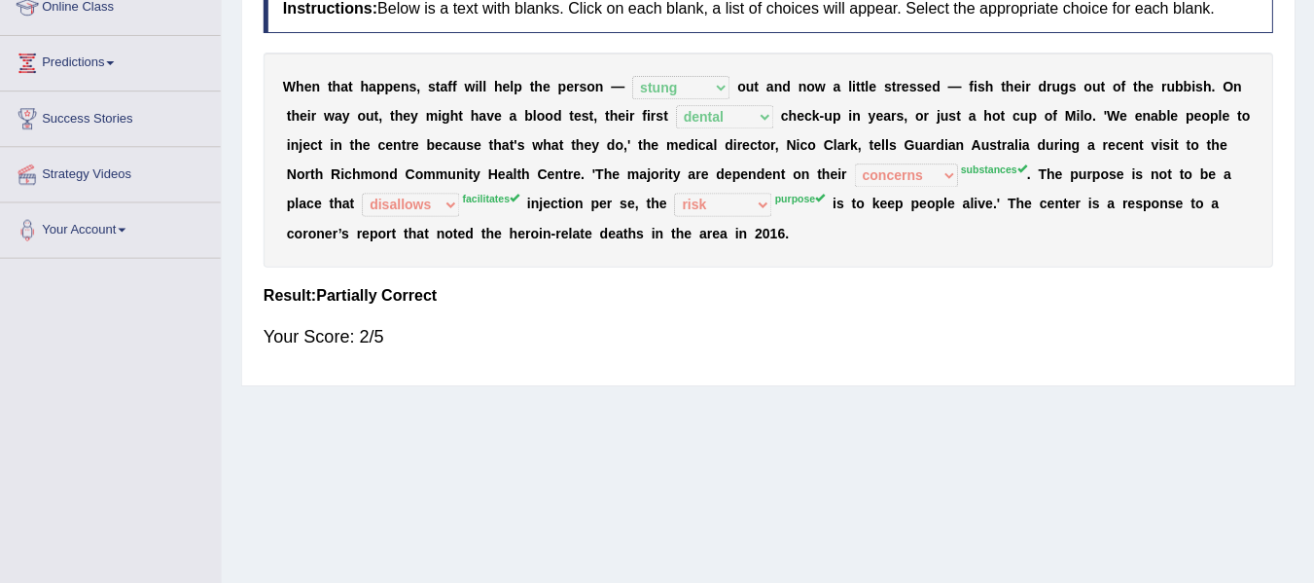
scroll to position [281, 0]
